Goal: Browse casually: Explore the website without a specific task or goal

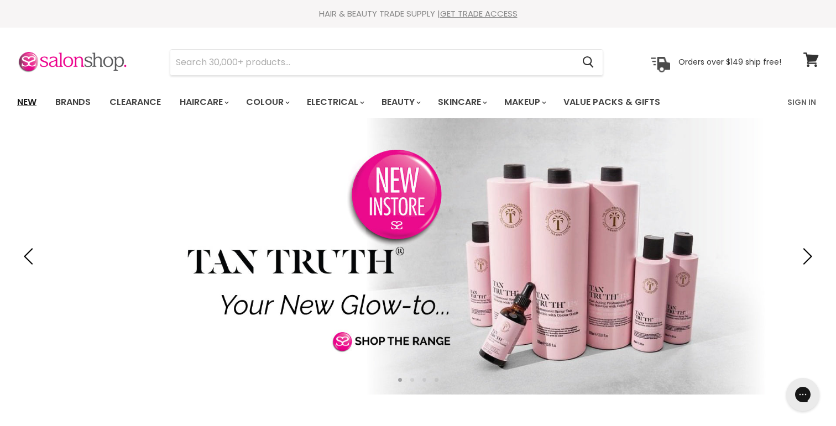
click at [28, 102] on link "New" at bounding box center [27, 102] width 36 height 23
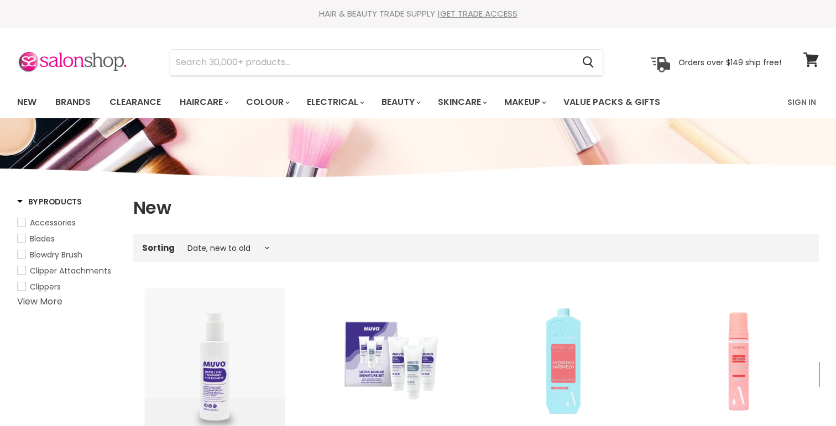
select select "created-descending"
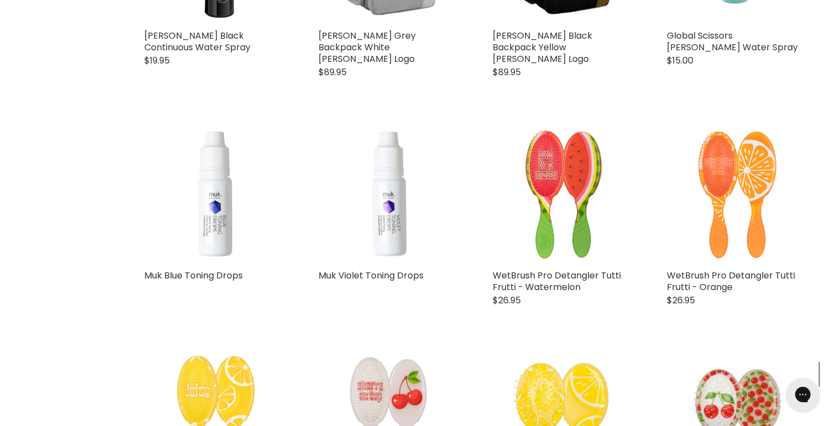
scroll to position [646, 0]
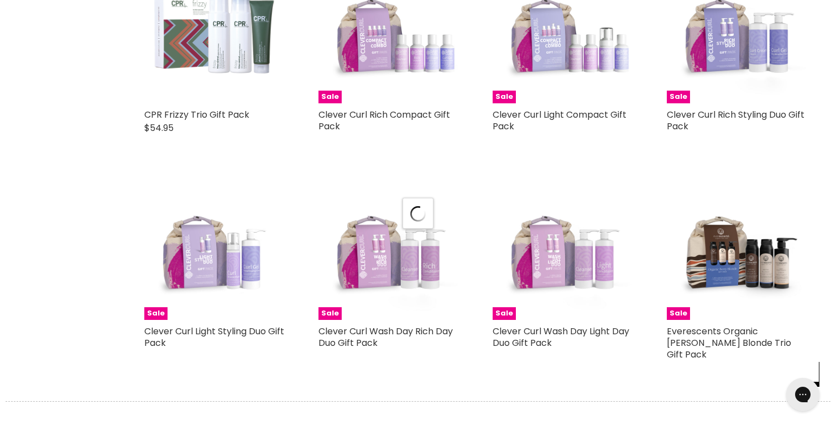
scroll to position [2640, 0]
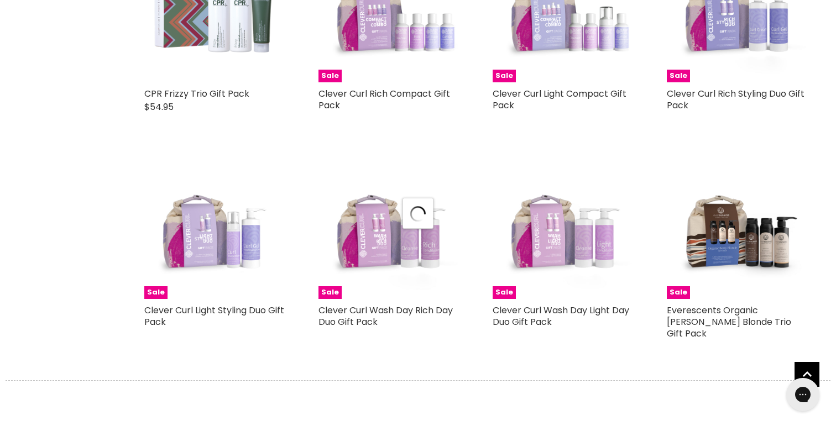
select select "created-descending"
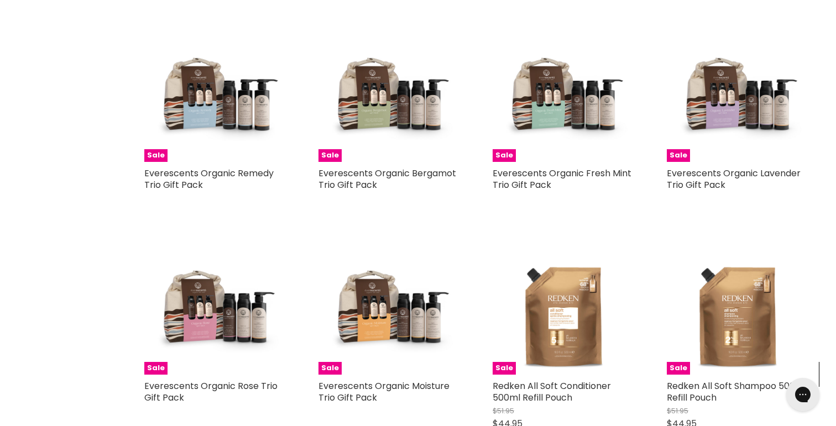
scroll to position [3001, 0]
